Goal: Task Accomplishment & Management: Manage account settings

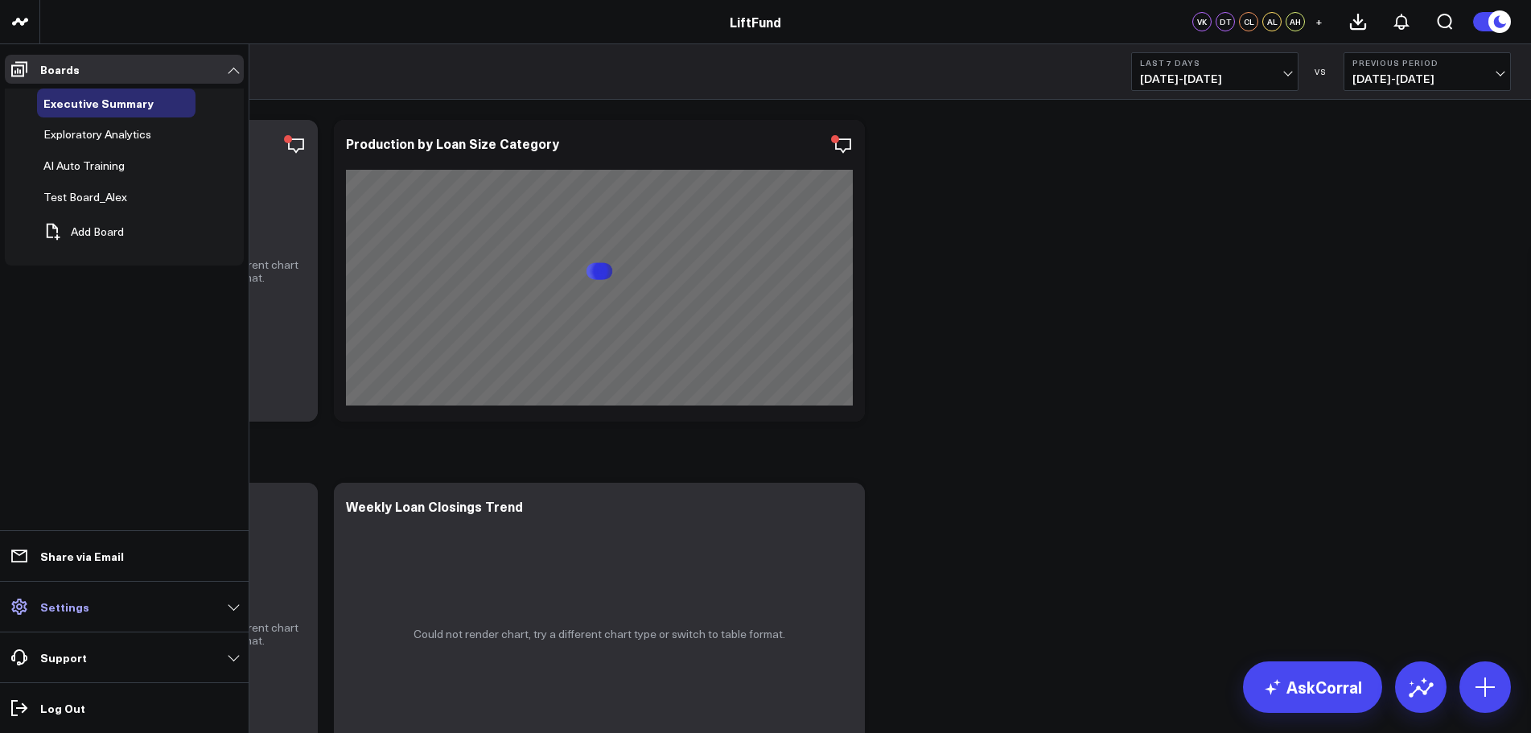
click at [82, 607] on p "Settings" at bounding box center [64, 606] width 49 height 13
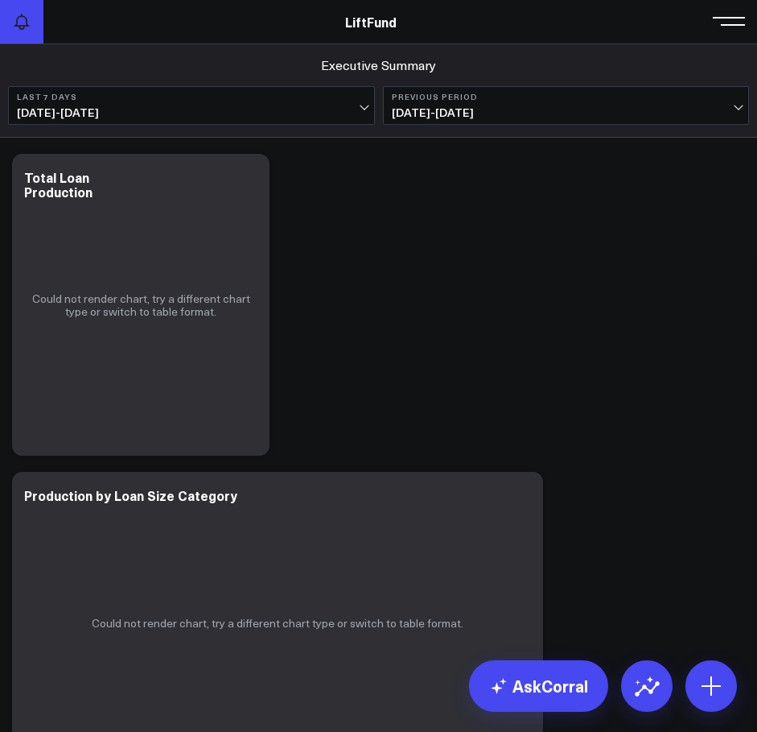
click at [10, 43] on button at bounding box center [21, 21] width 43 height 43
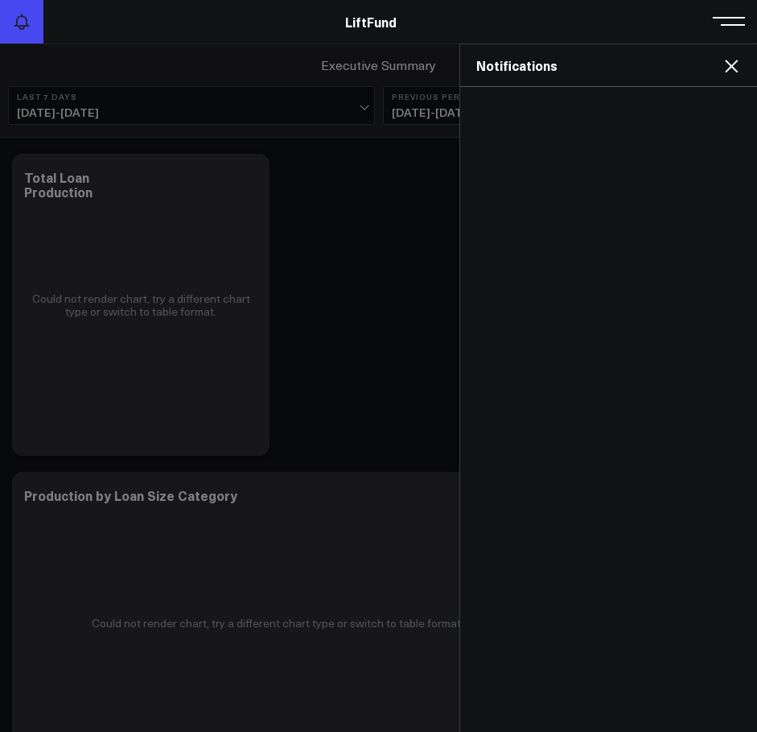
click at [10, 43] on button at bounding box center [21, 21] width 43 height 43
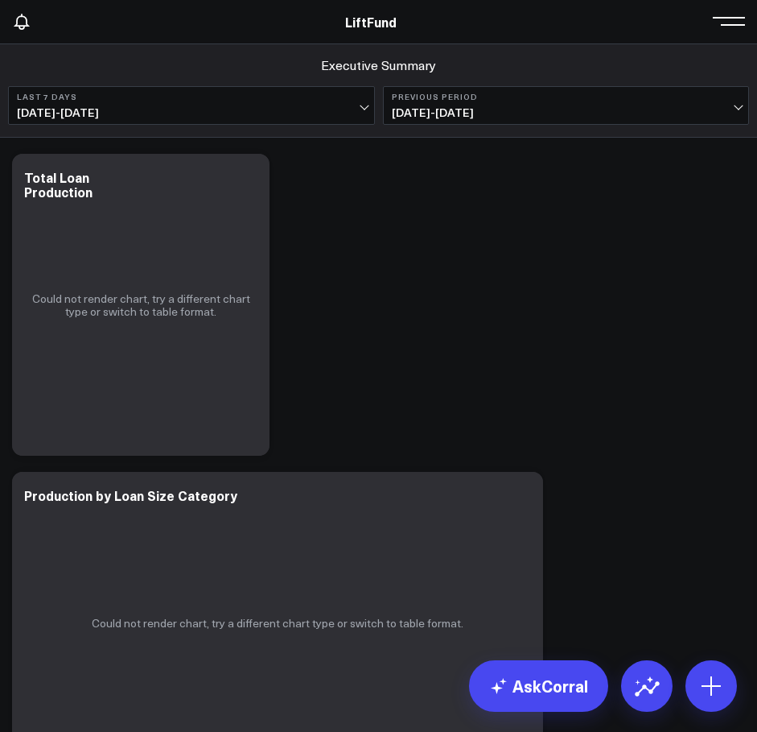
click at [105, 24] on div "LiftFund" at bounding box center [370, 22] width 741 height 18
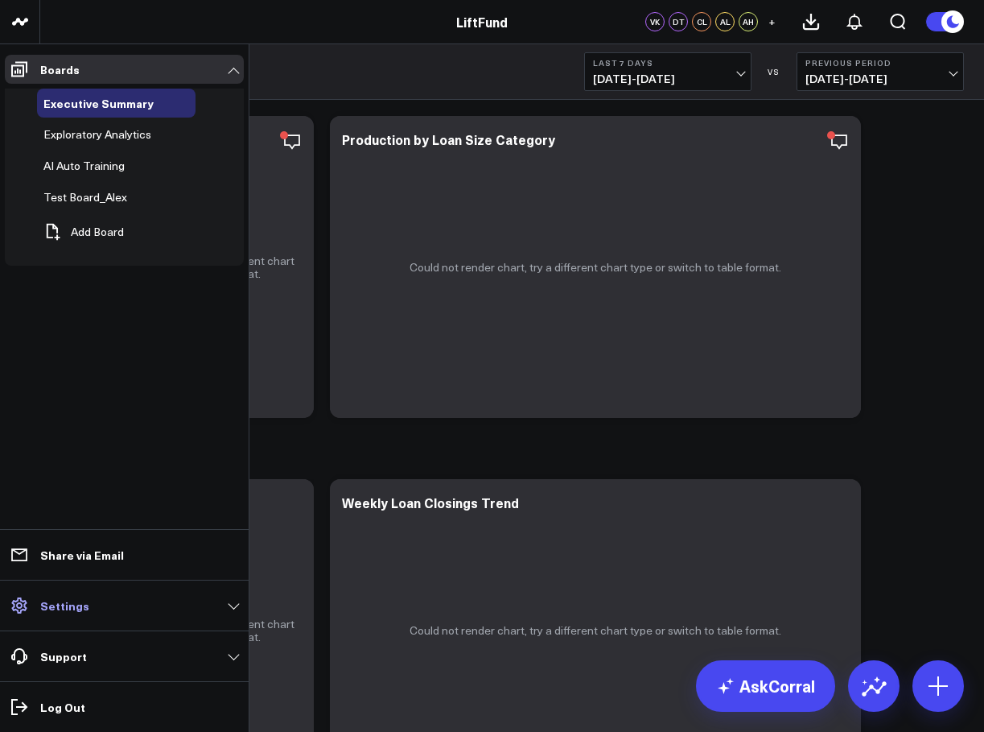
click at [80, 612] on p "Settings" at bounding box center [64, 605] width 49 height 13
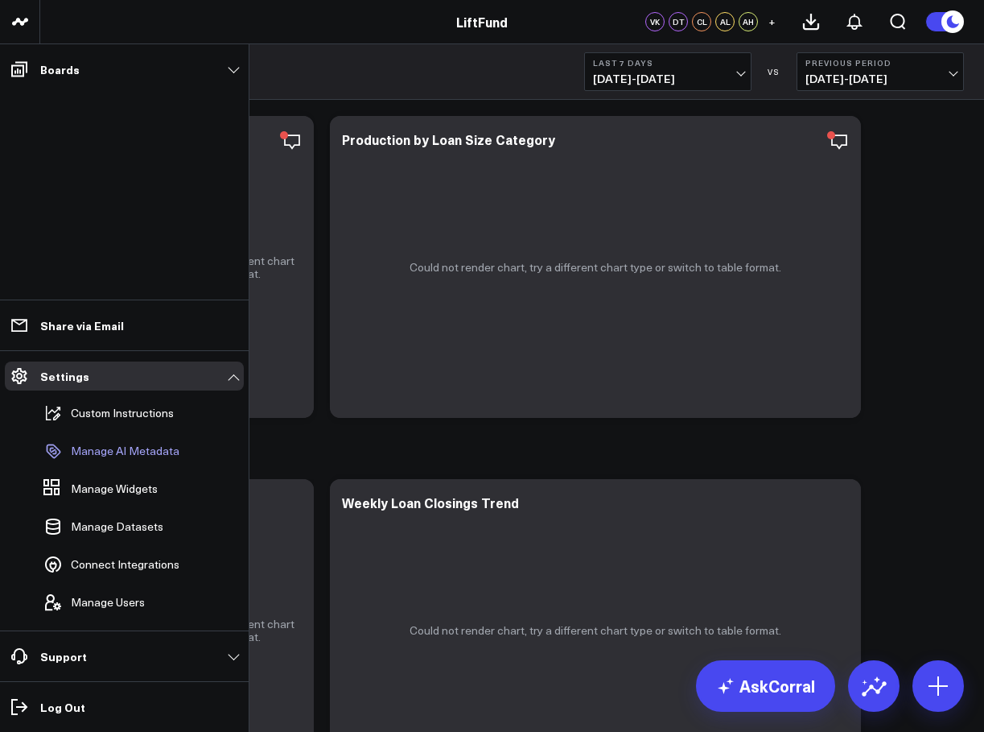
click at [150, 450] on p "Manage AI Metadata" at bounding box center [125, 450] width 109 height 13
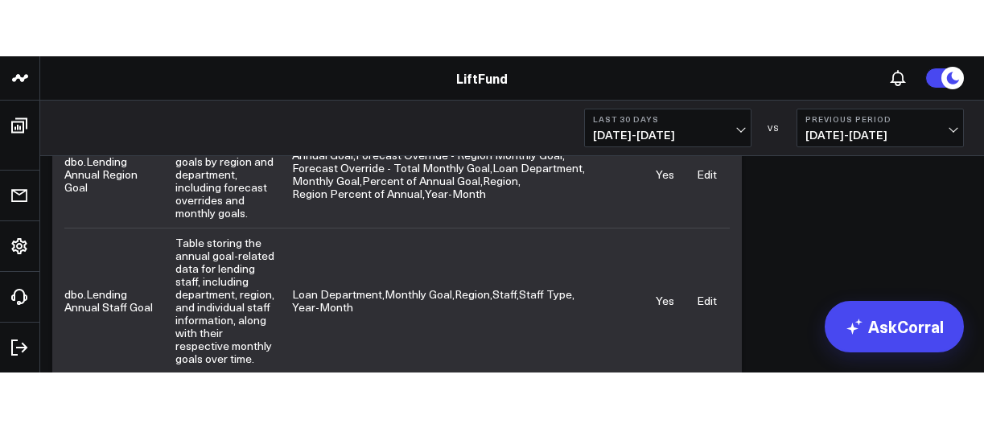
scroll to position [2543, 0]
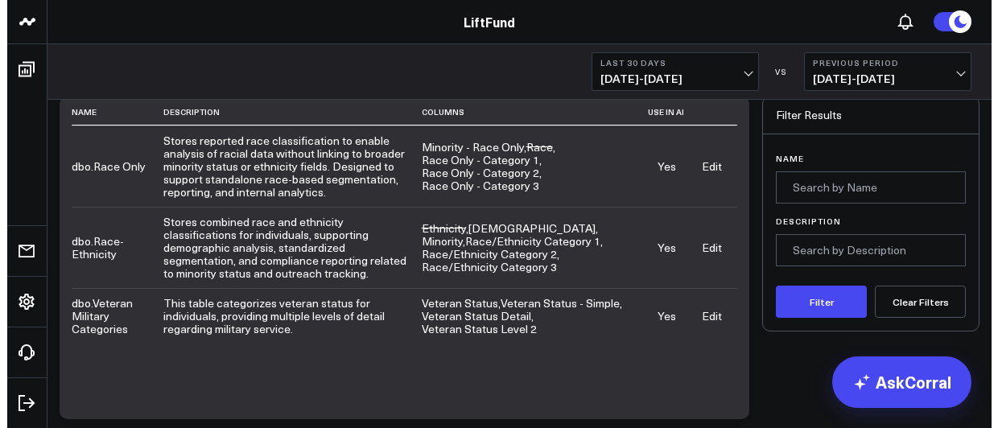
scroll to position [91, 0]
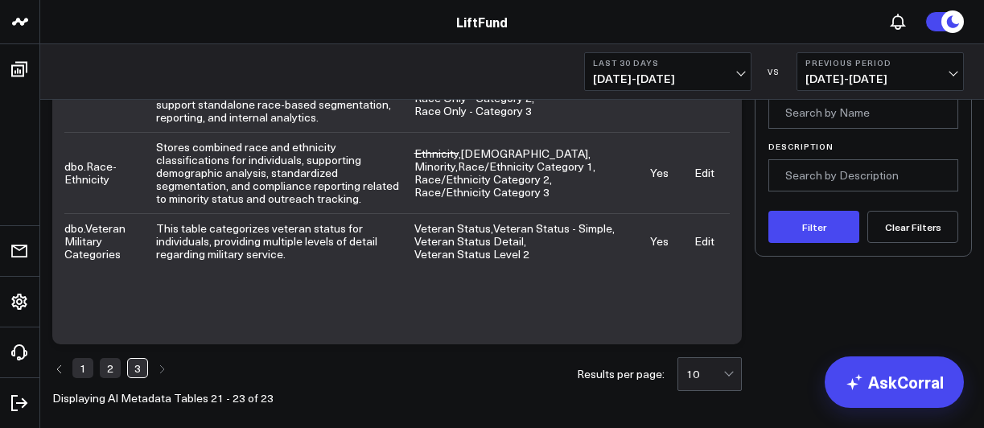
click at [709, 233] on link "Edit" at bounding box center [704, 240] width 20 height 15
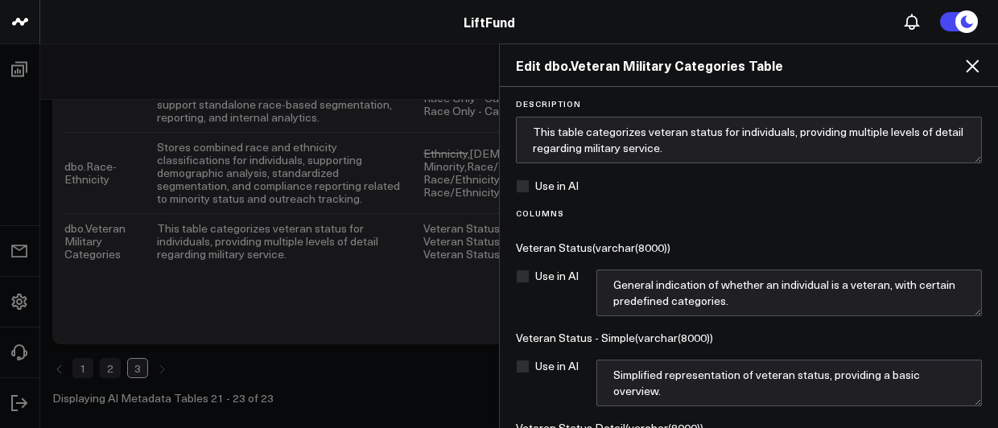
scroll to position [134, 0]
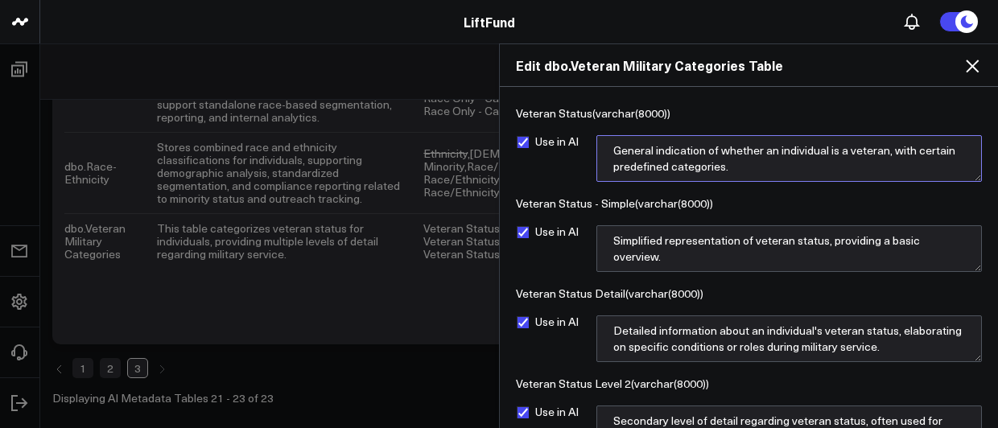
click at [657, 155] on textarea "General indication of whether an individual is a veteran, with certain predefin…" at bounding box center [789, 158] width 386 height 47
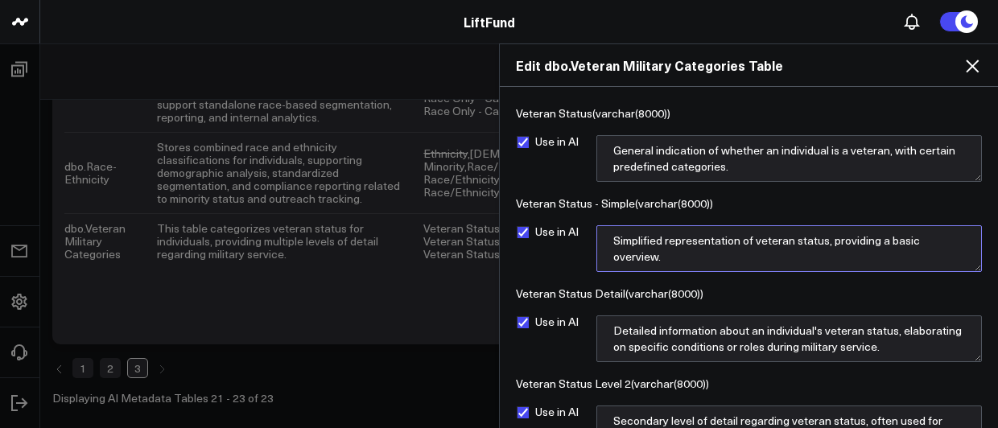
click at [664, 248] on textarea "Simplified representation of veteran status, providing a basic overview." at bounding box center [789, 248] width 386 height 47
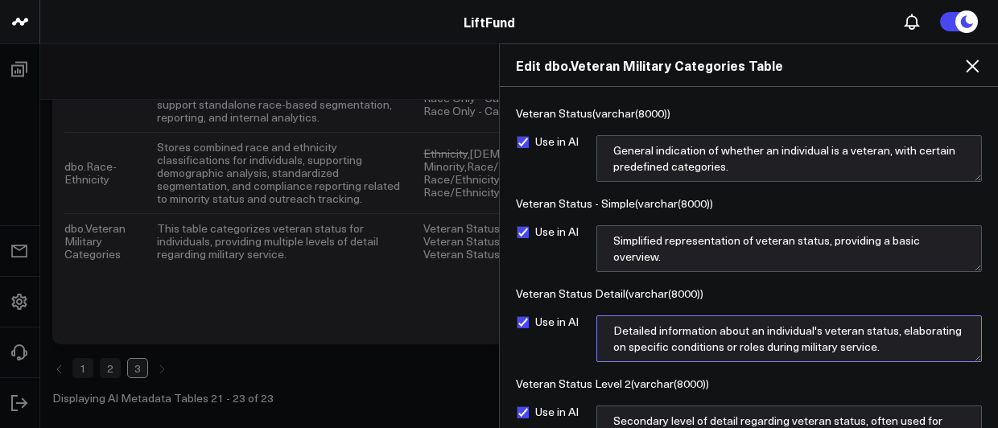
click at [659, 347] on textarea "Detailed information about an individual's veteran status, elaborating on speci…" at bounding box center [789, 338] width 386 height 47
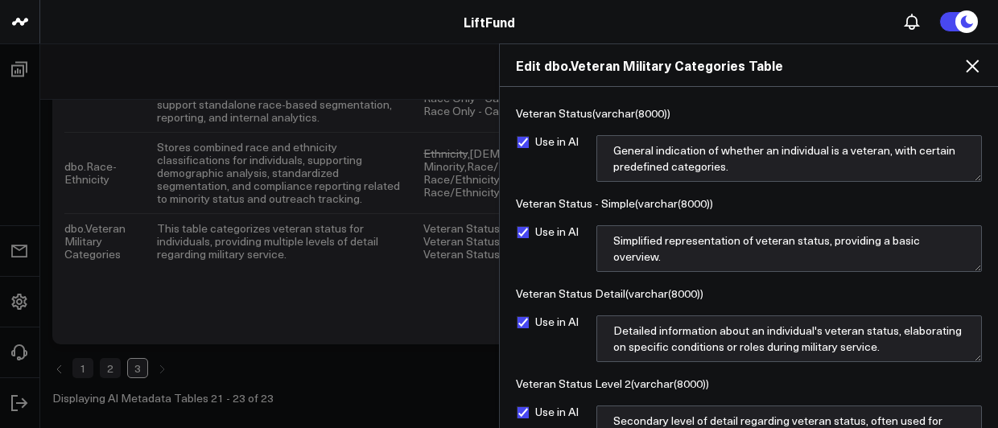
scroll to position [218, 0]
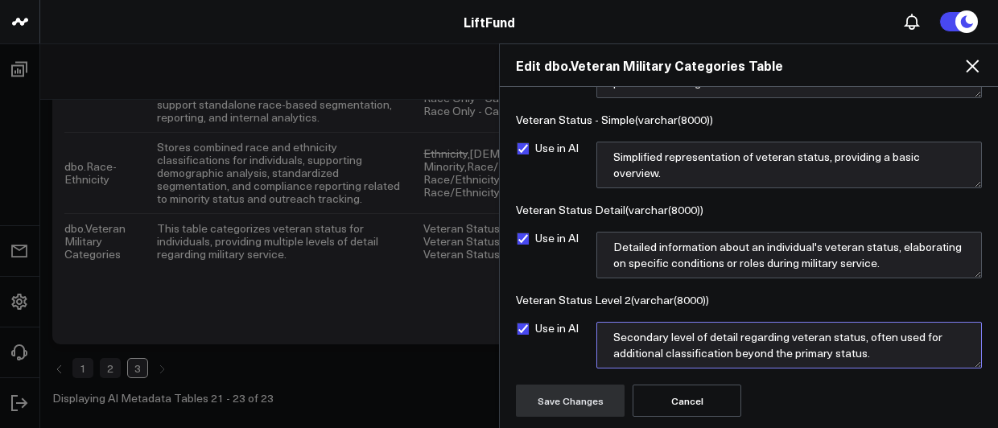
click at [662, 337] on textarea "Secondary level of detail regarding veteran status, often used for additional c…" at bounding box center [789, 345] width 386 height 47
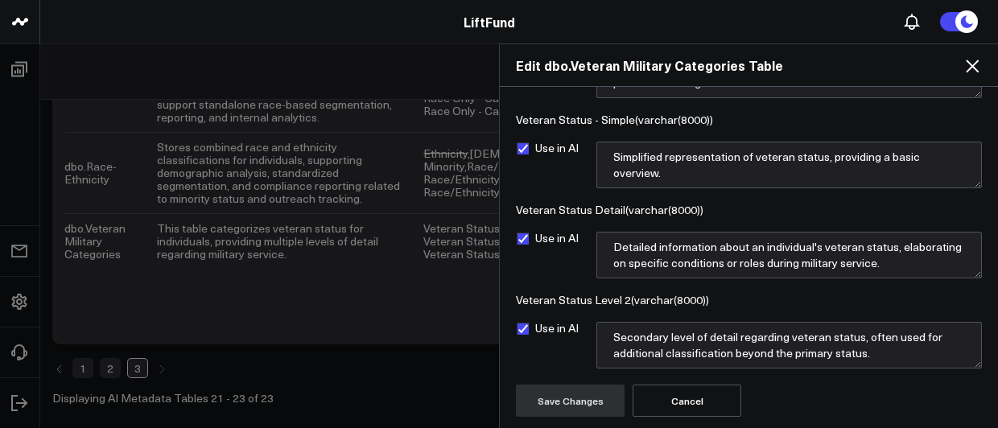
scroll to position [0, 0]
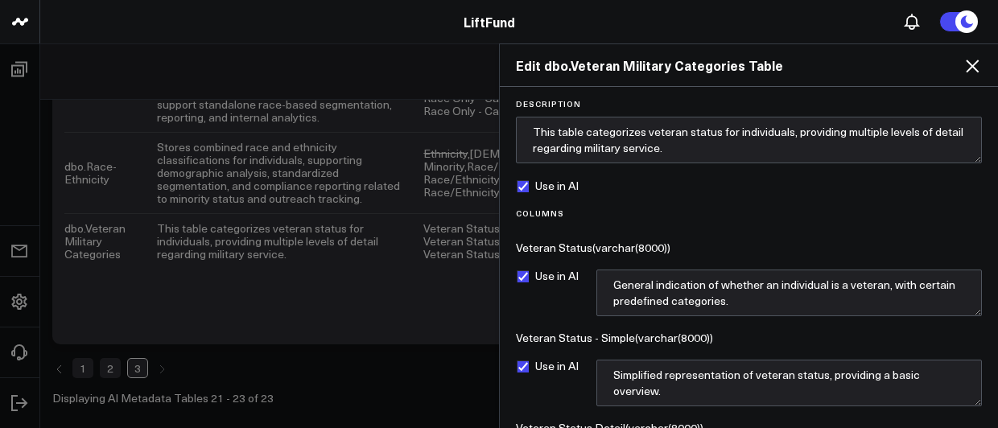
click at [975, 64] on icon at bounding box center [972, 66] width 13 height 13
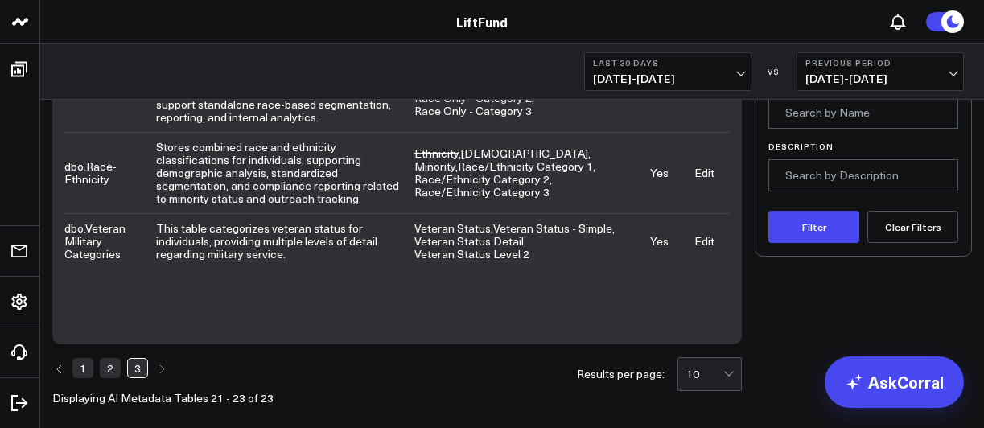
click at [705, 165] on link "Edit" at bounding box center [704, 172] width 20 height 15
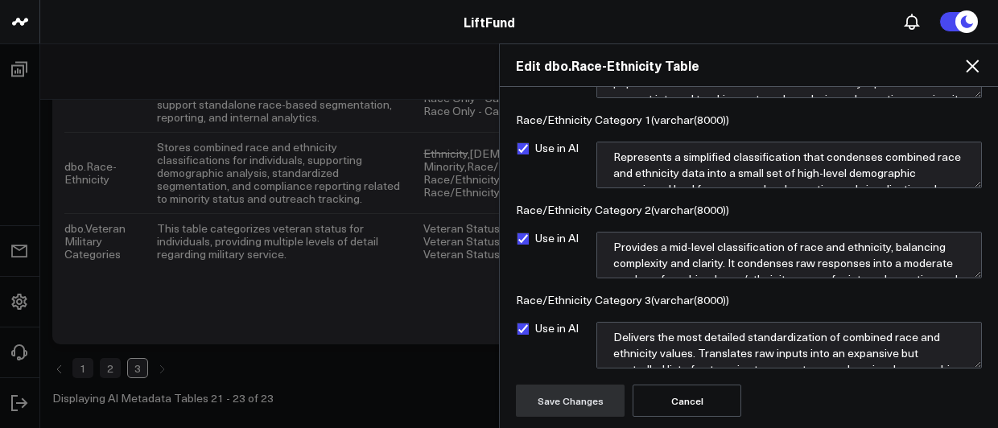
click at [666, 411] on button "Cancel" at bounding box center [687, 401] width 109 height 32
